Goal: Answer question/provide support

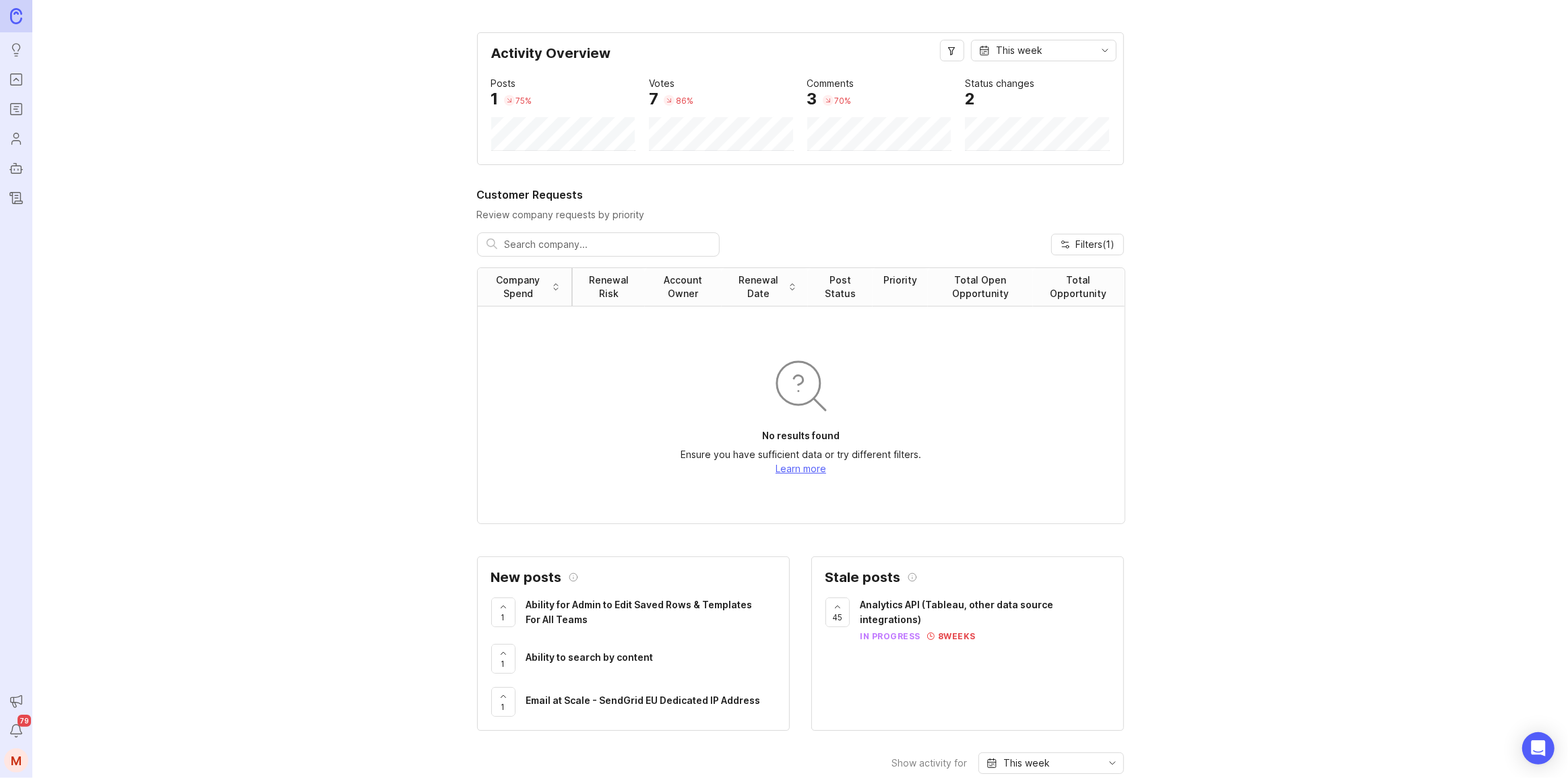
drag, startPoint x: 0, startPoint y: 0, endPoint x: 1188, endPoint y: 387, distance: 1249.4
click at [13, 78] on icon "Portal" at bounding box center [16, 79] width 15 height 16
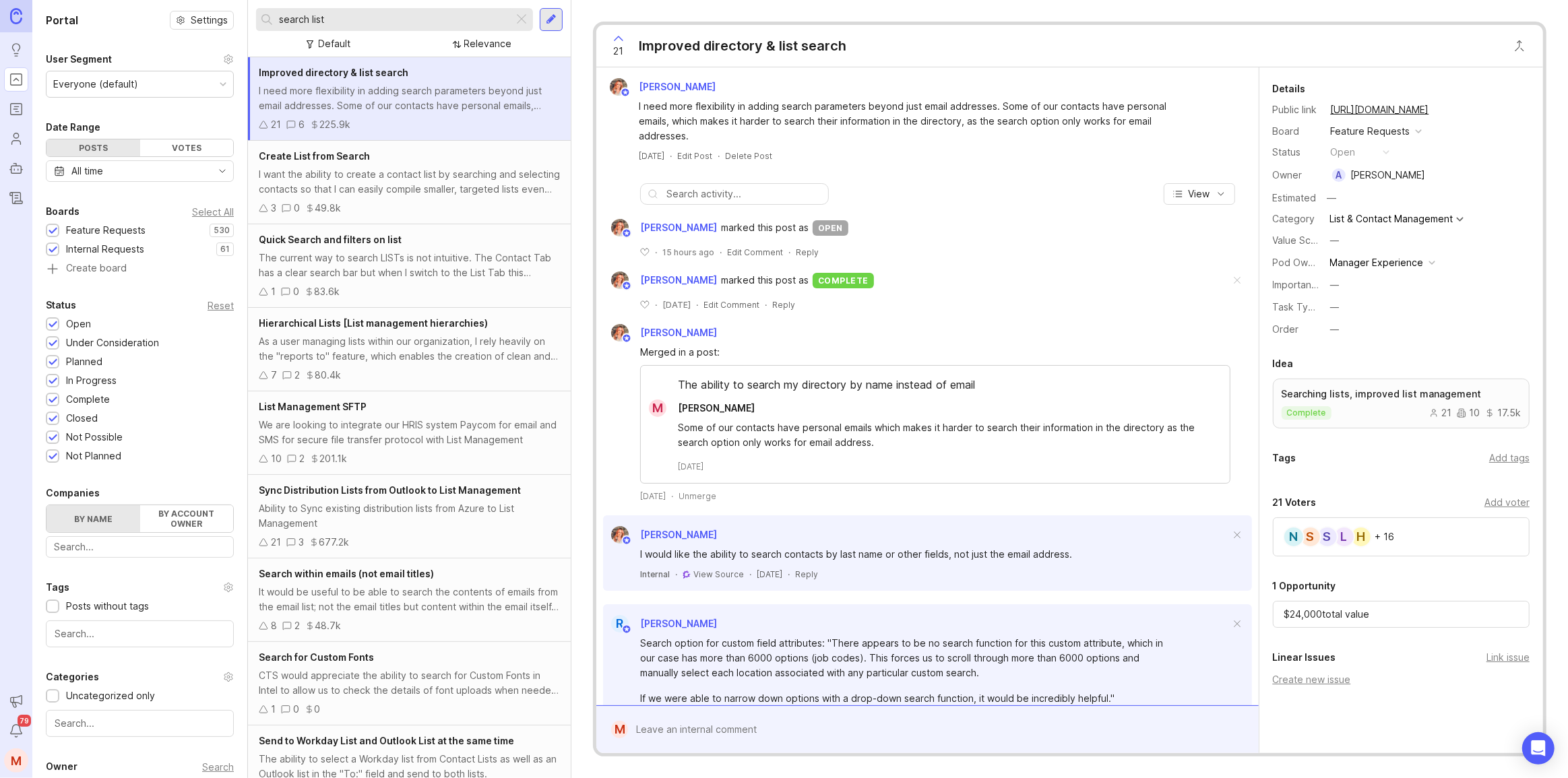
click at [411, 285] on div "1 0 83.6k" at bounding box center [409, 292] width 301 height 15
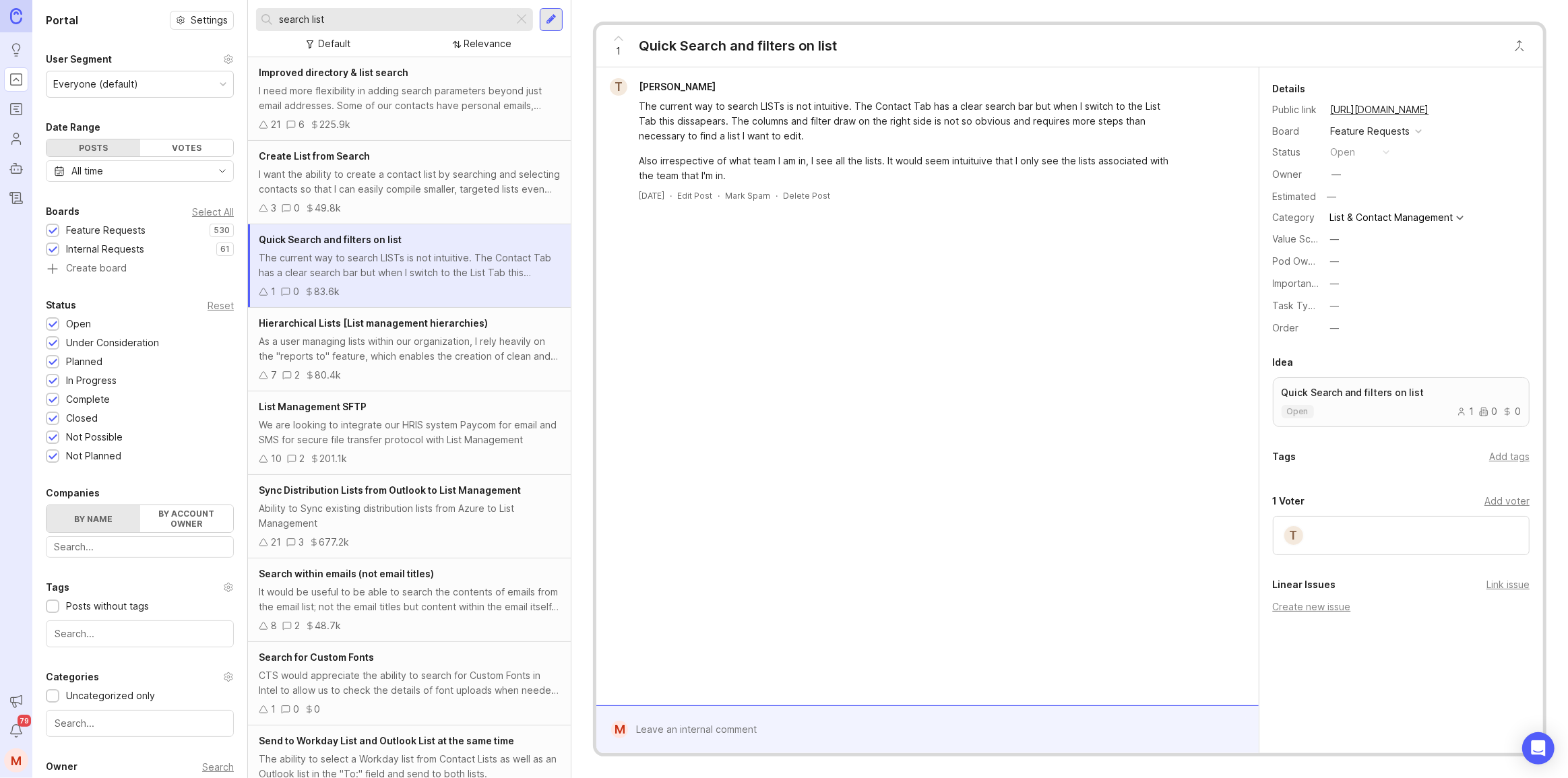
click at [411, 68] on div "Improved directory & list search" at bounding box center [409, 72] width 301 height 15
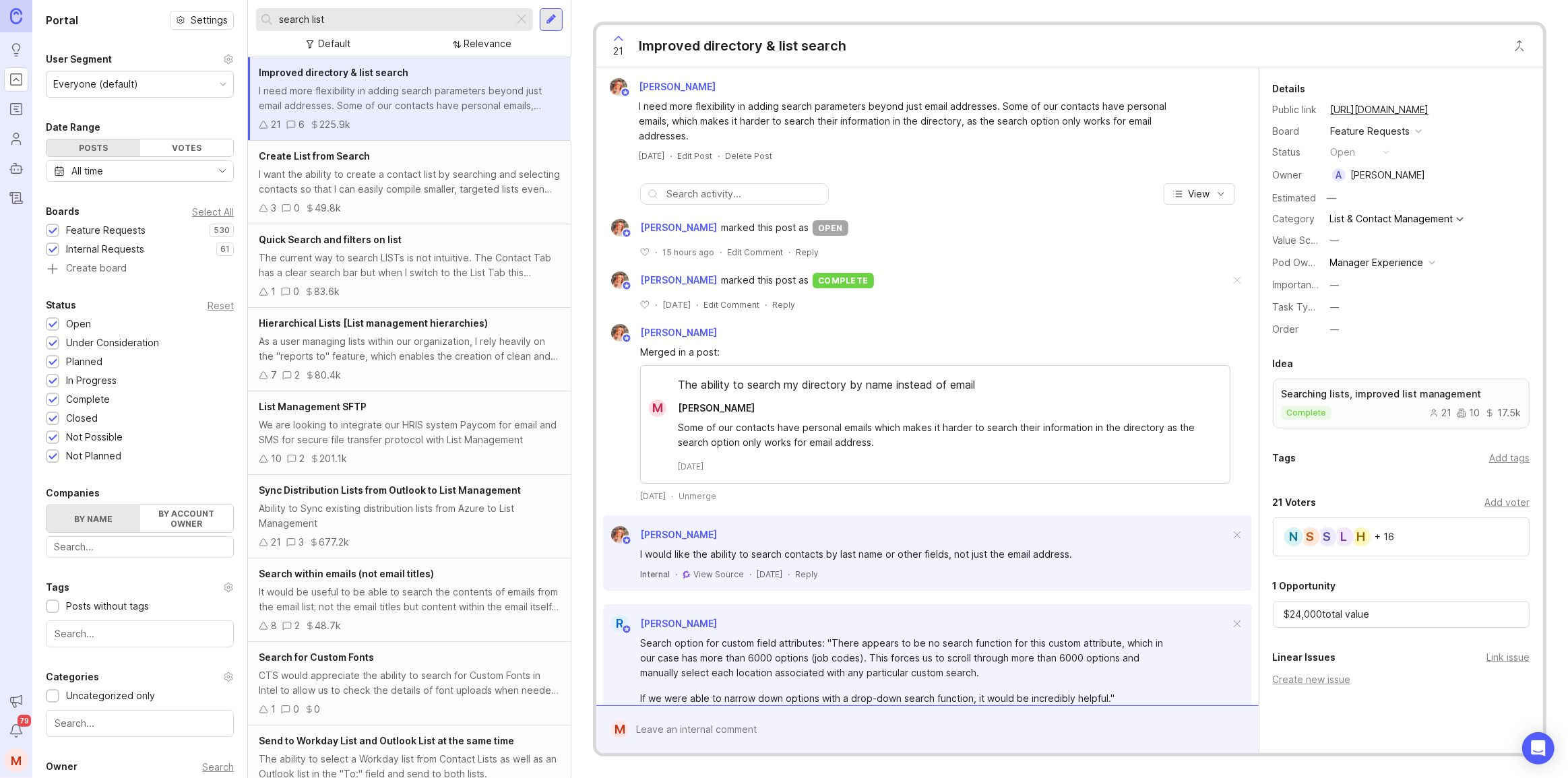
click at [1505, 502] on div "Add voter" at bounding box center [1507, 502] width 45 height 15
click at [1444, 527] on input "text" at bounding box center [1402, 530] width 240 height 15
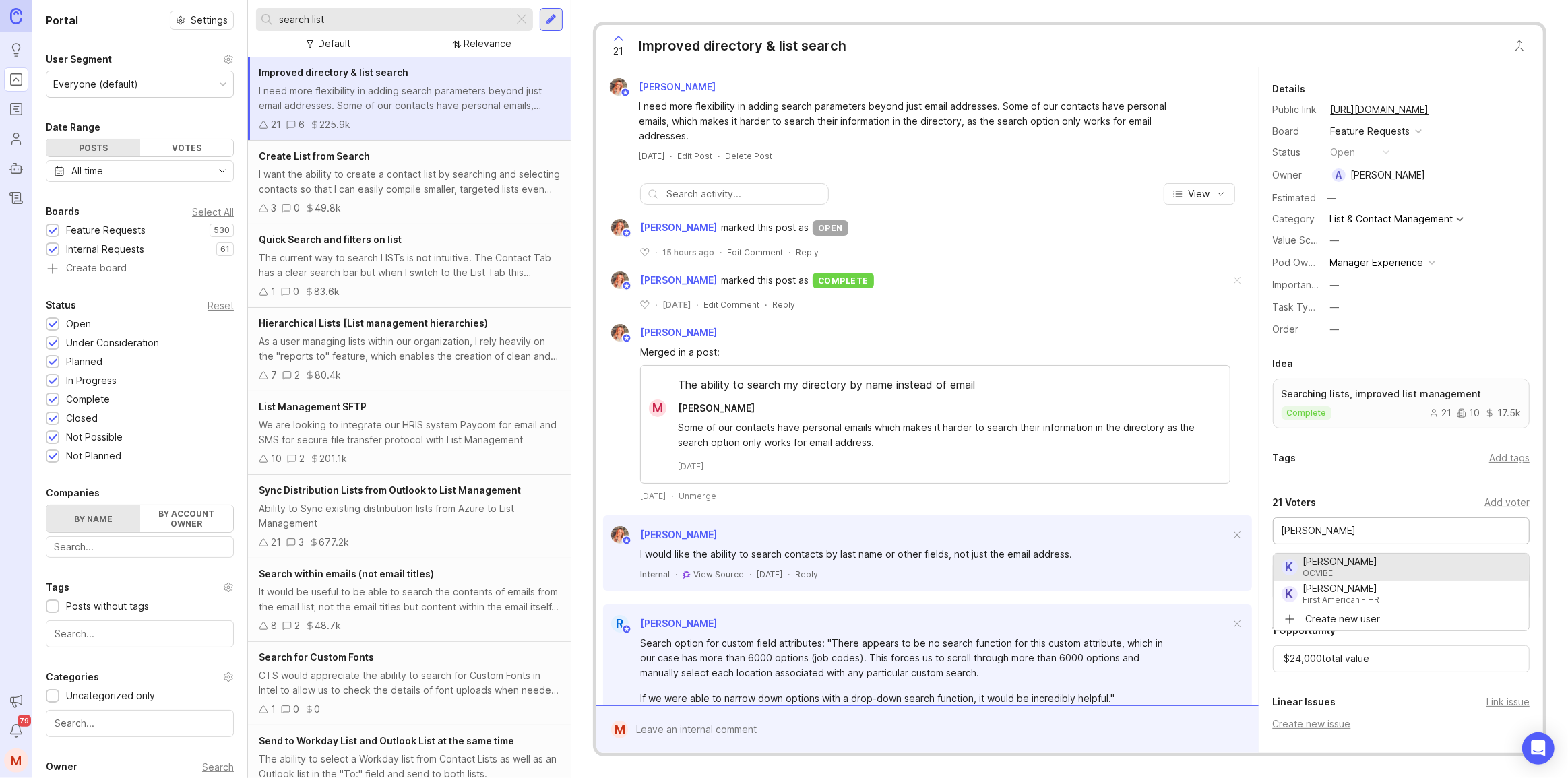
type input "[PERSON_NAME]"
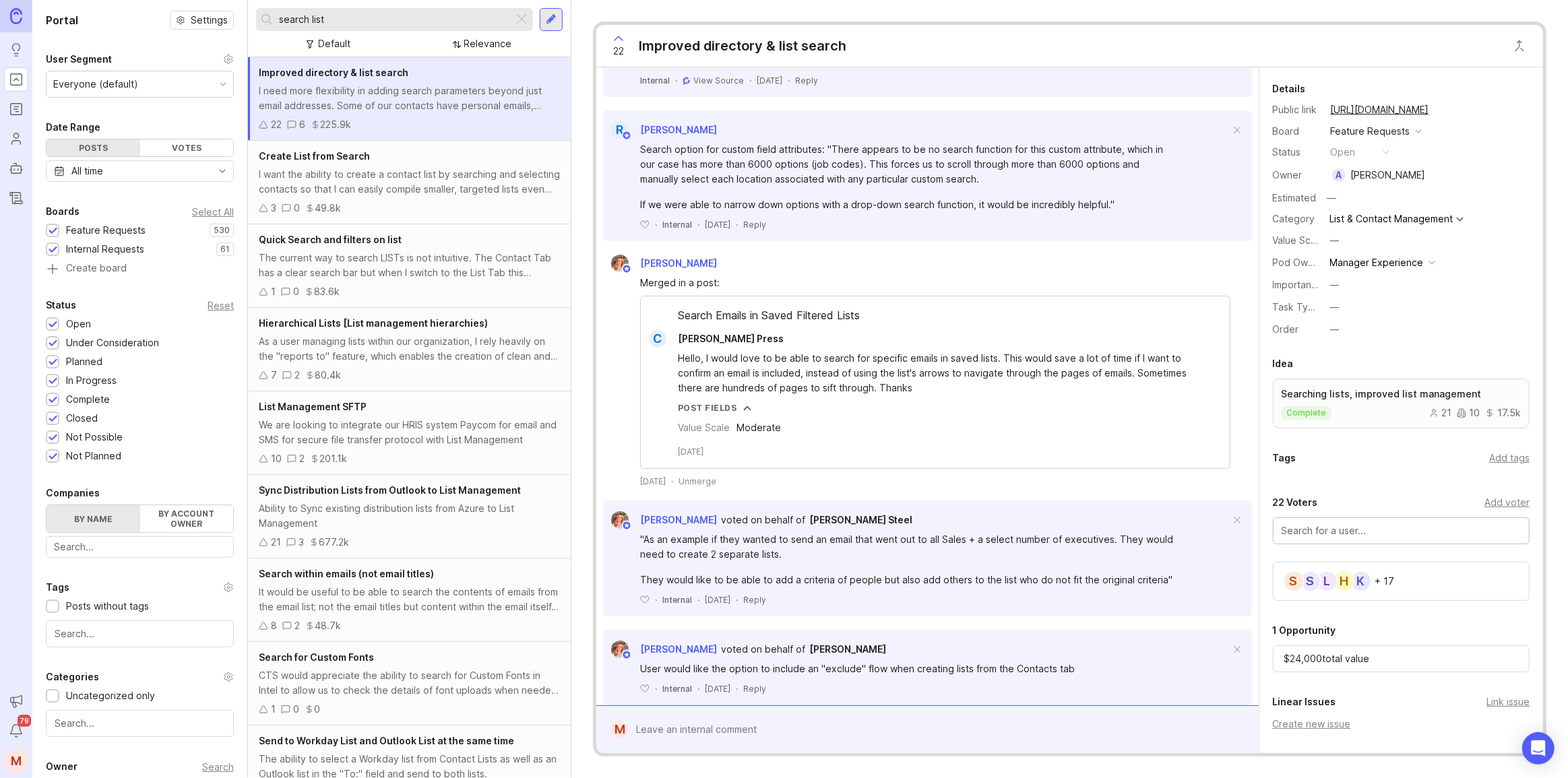
scroll to position [514, 0]
